Goal: Navigation & Orientation: Find specific page/section

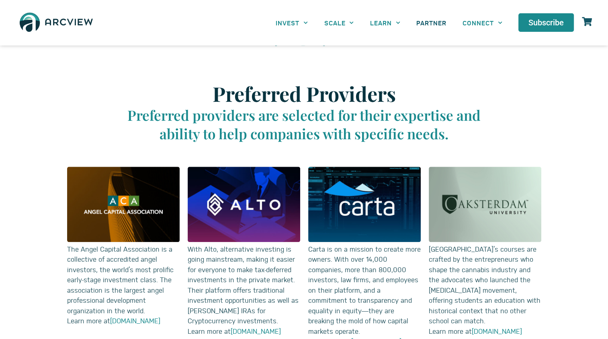
scroll to position [764, 0]
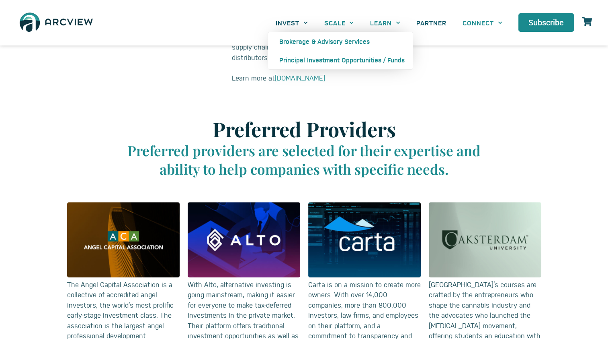
click at [301, 23] on span "Menu" at bounding box center [304, 22] width 8 height 12
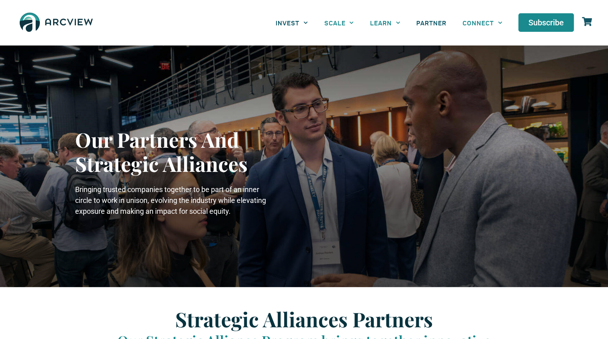
click at [306, 23] on icon "Menu" at bounding box center [306, 22] width 4 height 2
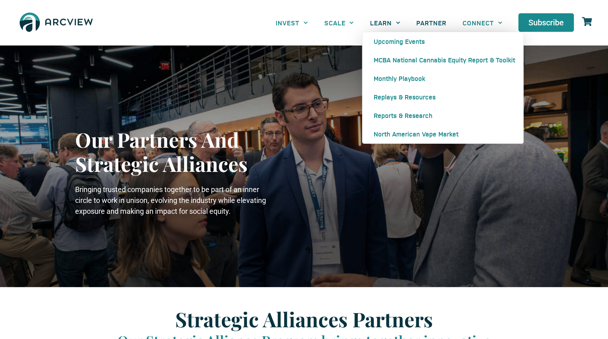
click at [395, 24] on span "Menu" at bounding box center [396, 22] width 8 height 12
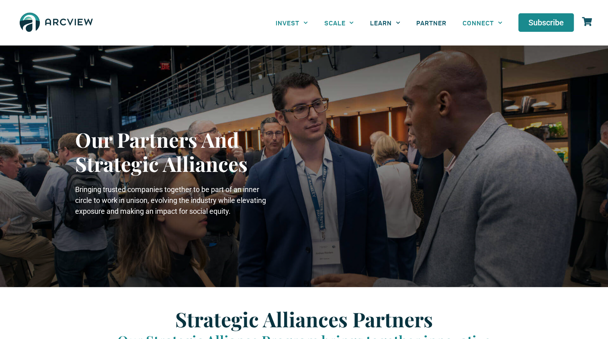
click at [395, 24] on span "Menu" at bounding box center [396, 22] width 8 height 12
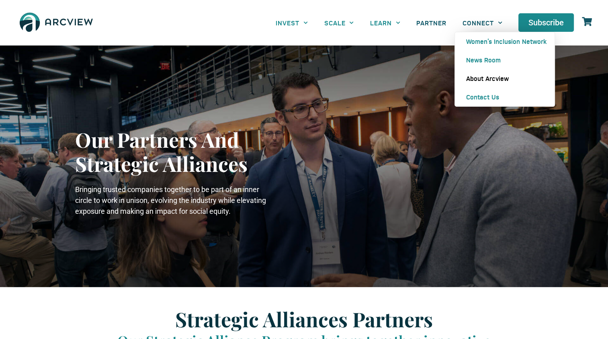
click at [480, 78] on link "About Arcview" at bounding box center [505, 78] width 100 height 18
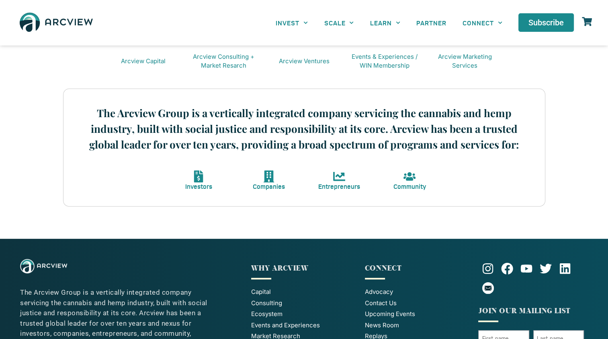
scroll to position [349, 0]
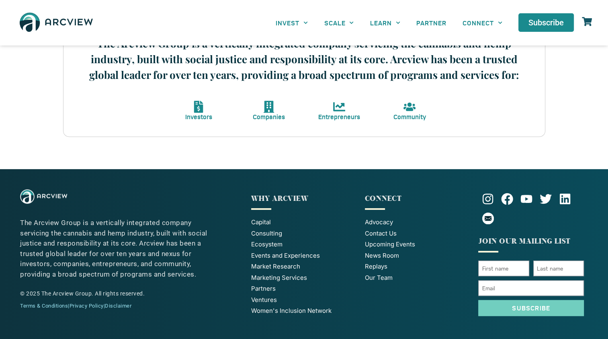
click at [262, 299] on span "Ventures" at bounding box center [264, 299] width 26 height 9
